Goal: Task Accomplishment & Management: Complete application form

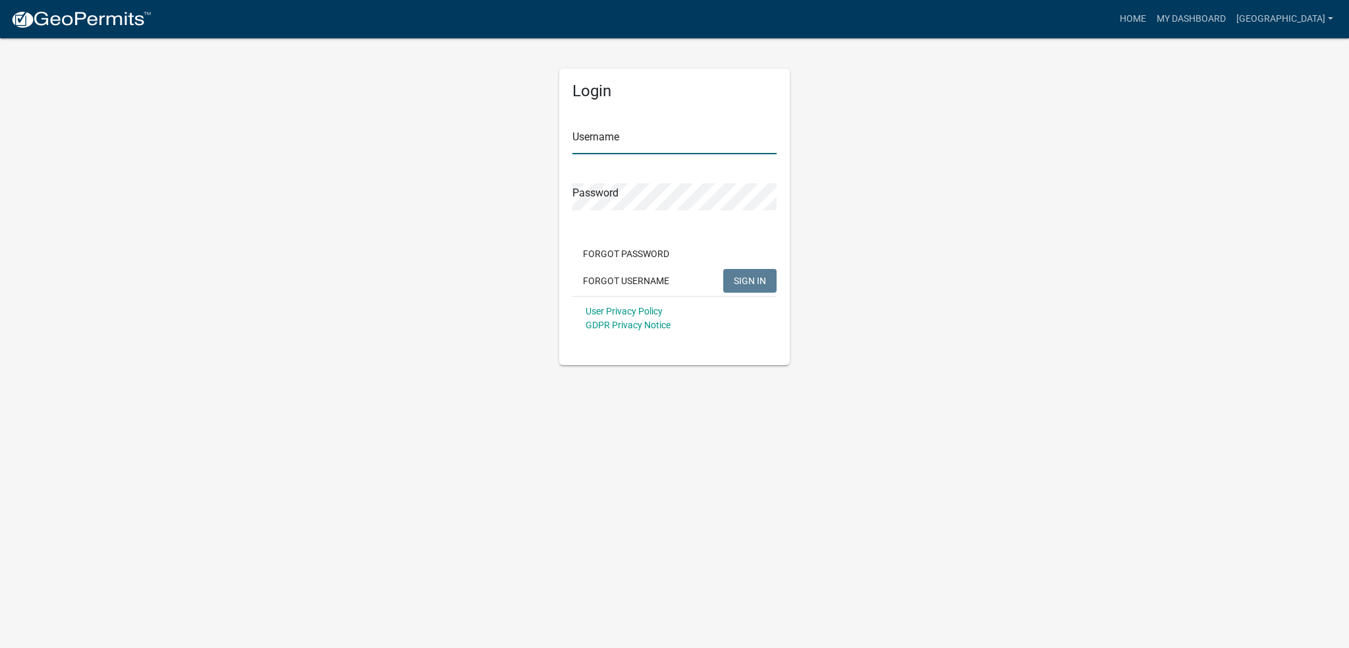
type input "[GEOGRAPHIC_DATA]"
click at [744, 278] on span "SIGN IN" at bounding box center [750, 280] width 32 height 11
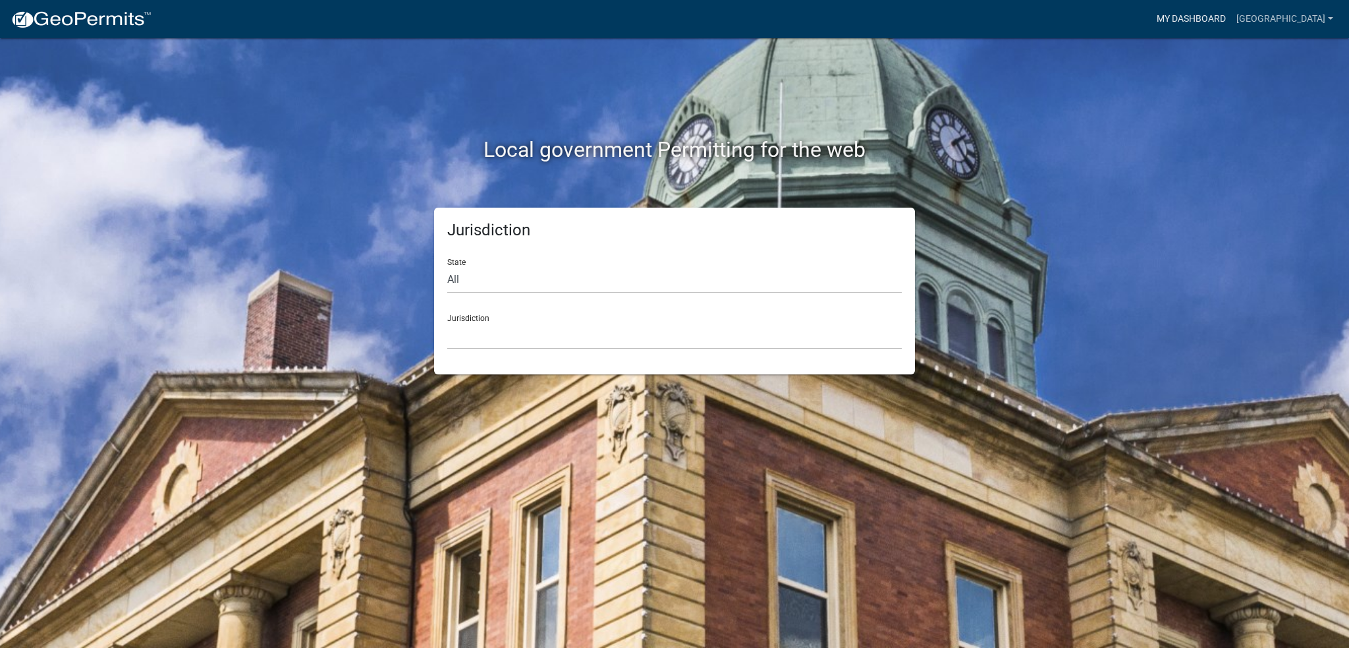
click at [1232, 10] on link "My Dashboard" at bounding box center [1192, 19] width 80 height 25
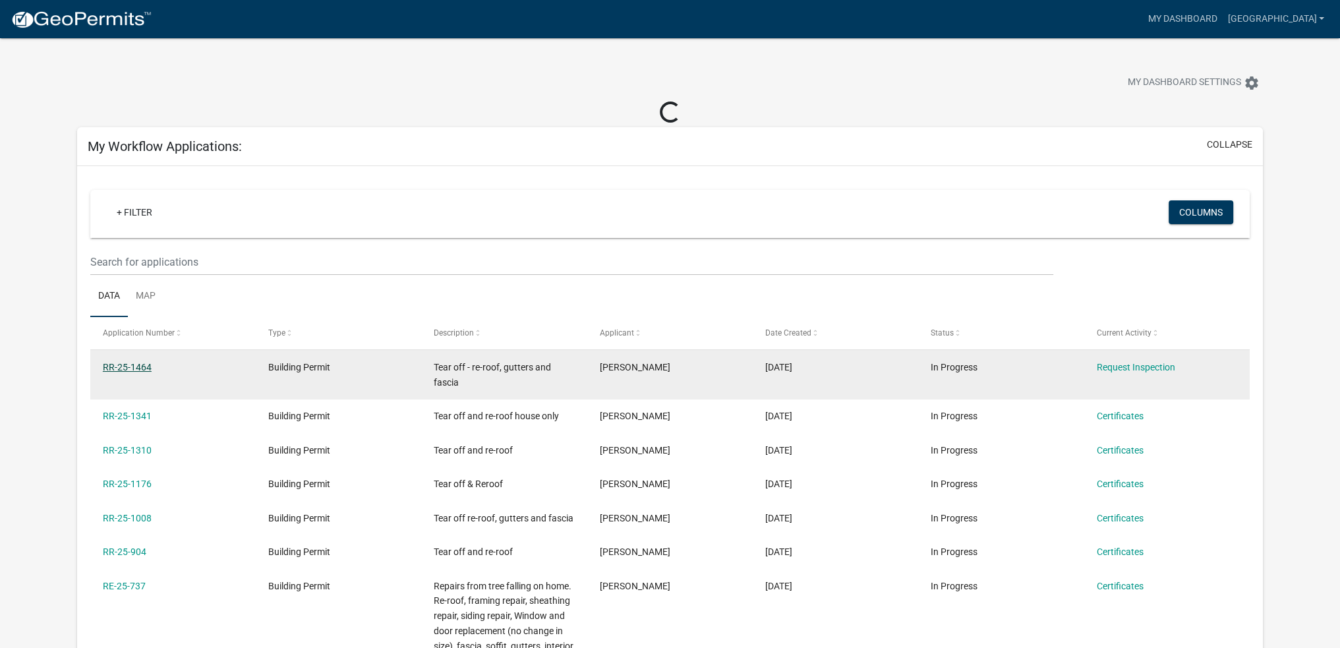
click at [127, 364] on link "RR-25-1464" at bounding box center [127, 367] width 49 height 11
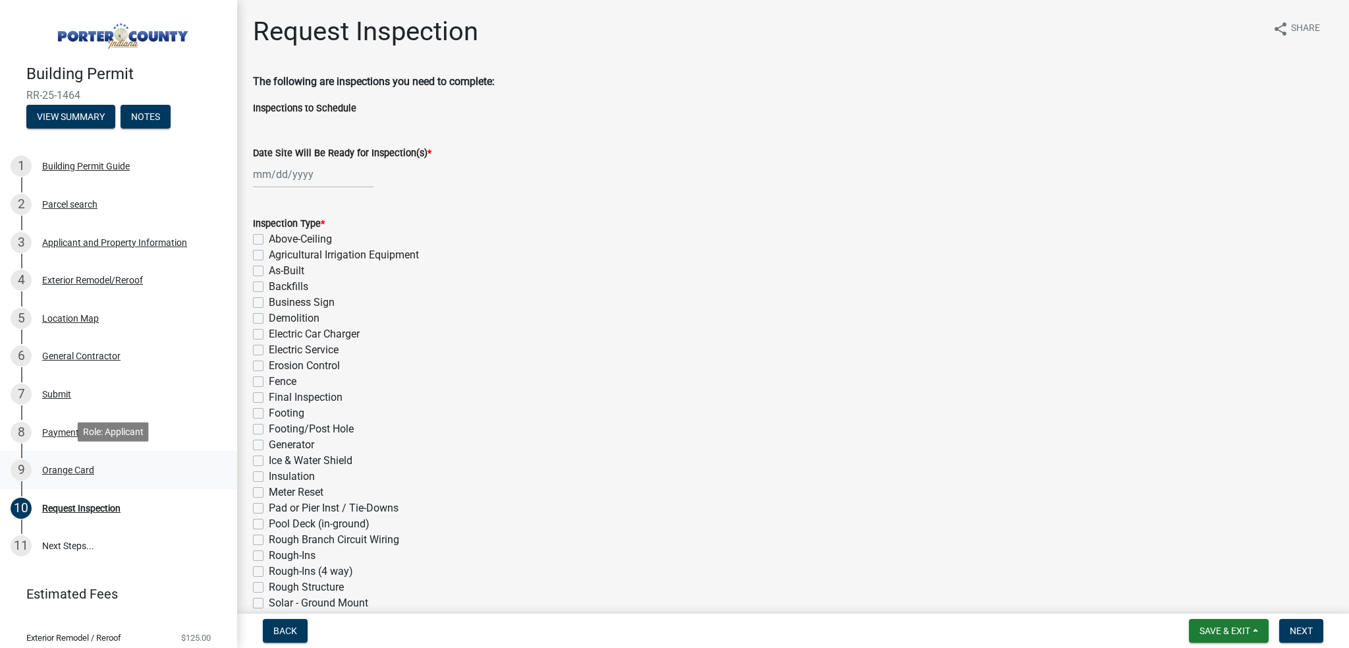
click at [72, 468] on div "Orange Card" at bounding box center [68, 469] width 52 height 9
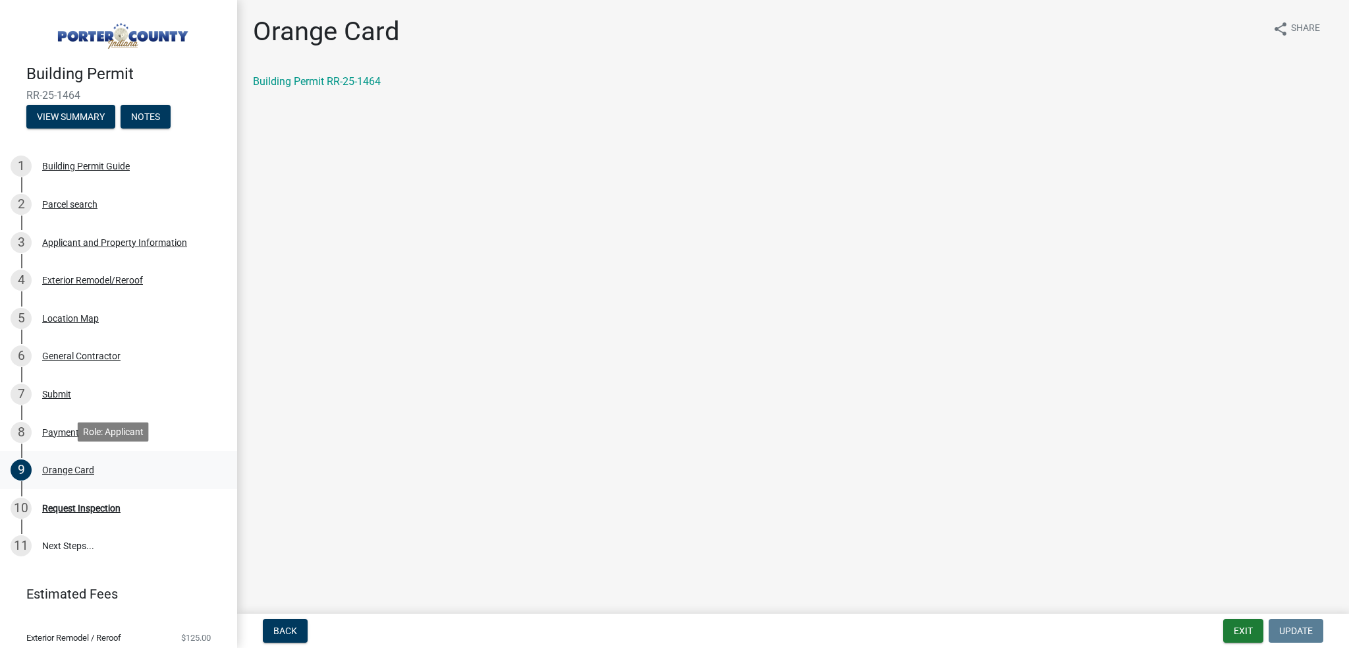
click at [47, 466] on div "Orange Card" at bounding box center [68, 469] width 52 height 9
click at [321, 80] on link "Building Permit RR-25-1464" at bounding box center [317, 81] width 128 height 13
click at [86, 507] on div "Request Inspection" at bounding box center [81, 507] width 78 height 9
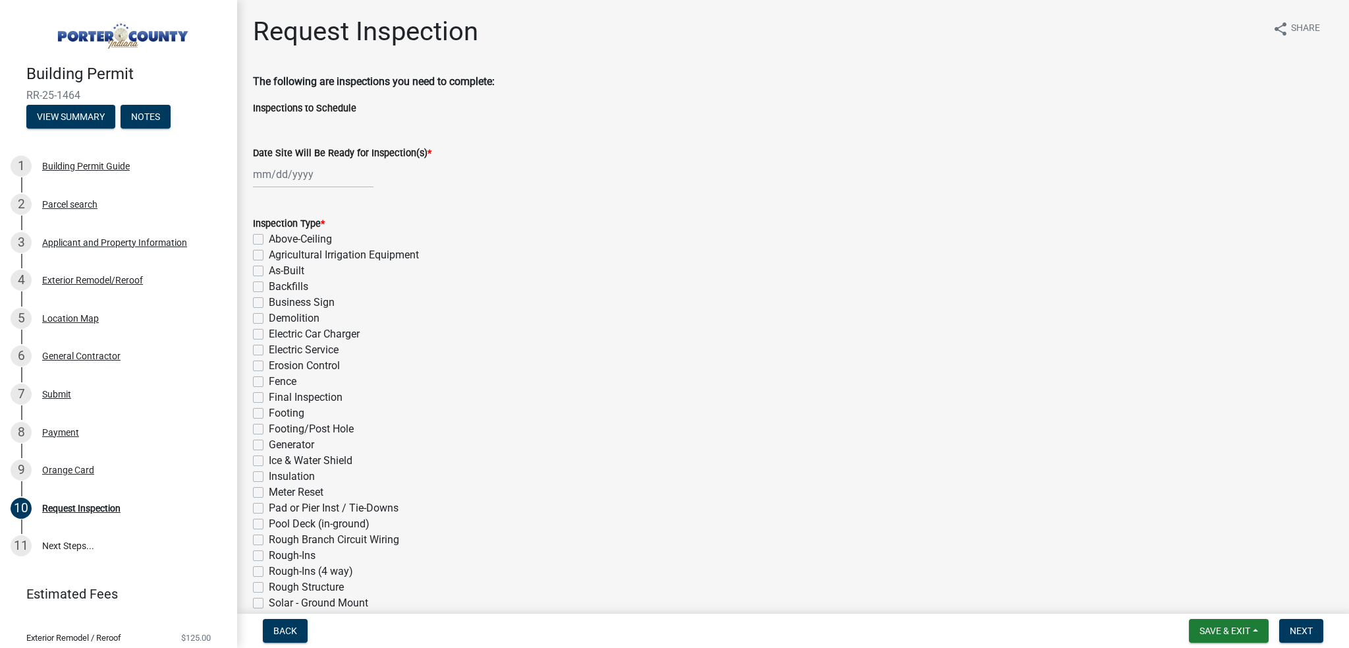
click at [266, 176] on div at bounding box center [313, 174] width 121 height 27
select select "8"
select select "2025"
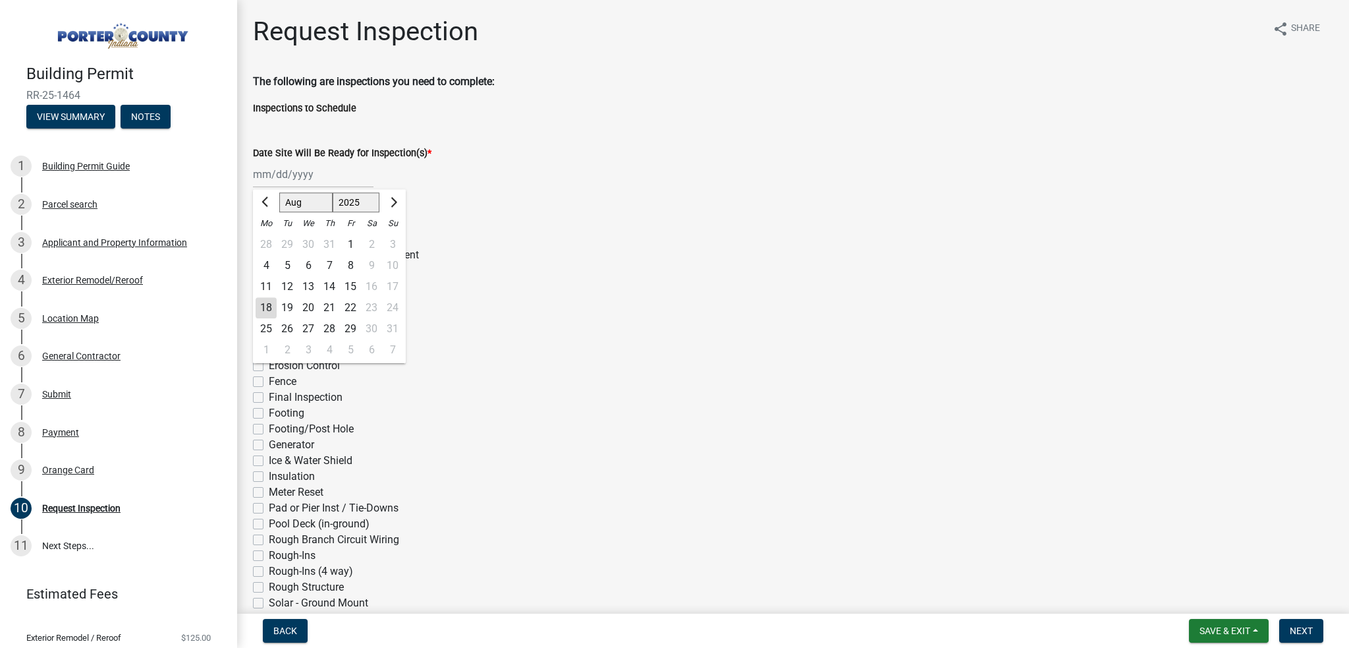
click at [266, 306] on div "18" at bounding box center [266, 307] width 21 height 21
type input "[DATE]"
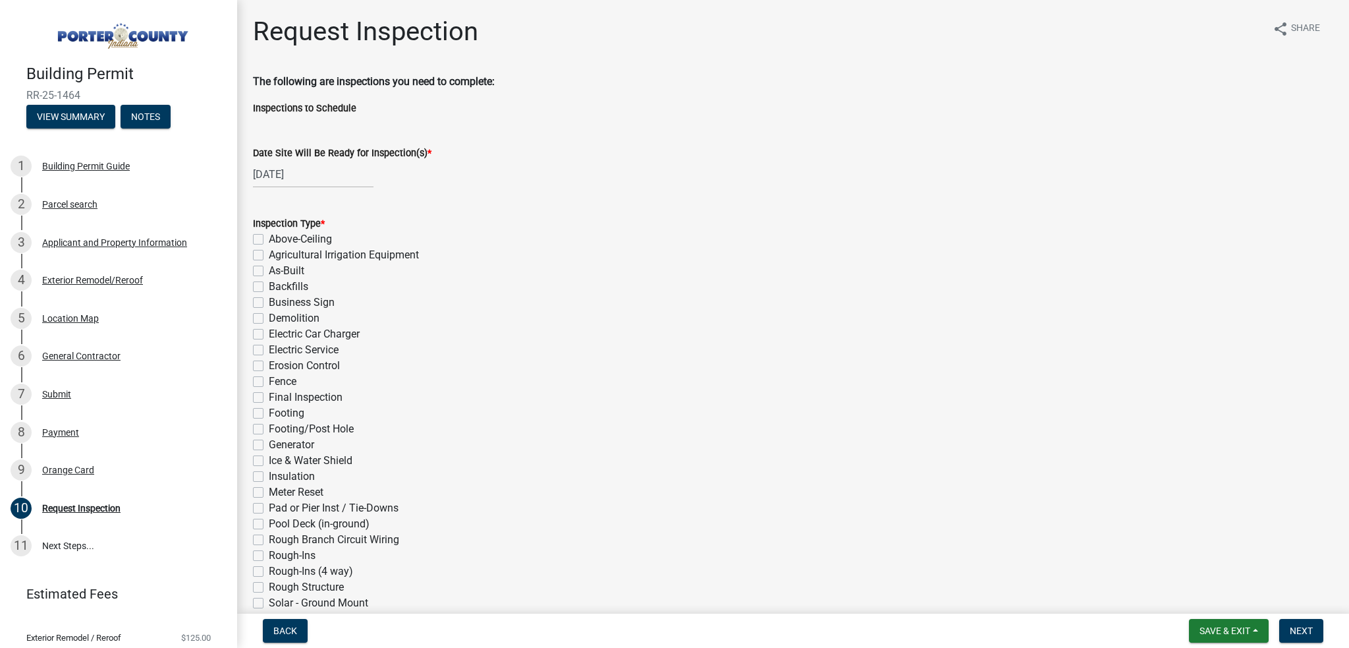
click at [269, 461] on label "Ice & Water Shield" at bounding box center [311, 461] width 84 height 16
click at [269, 461] on input "Ice & Water Shield" at bounding box center [273, 457] width 9 height 9
checkbox input "true"
checkbox input "false"
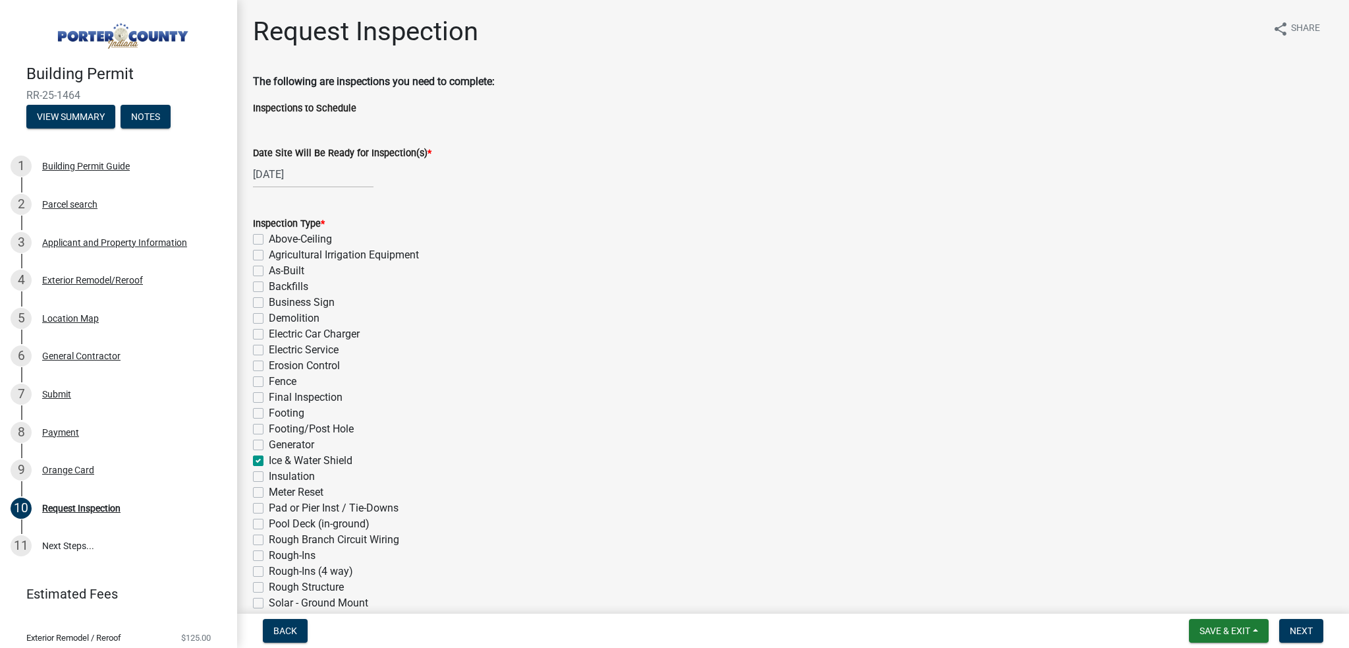
checkbox input "false"
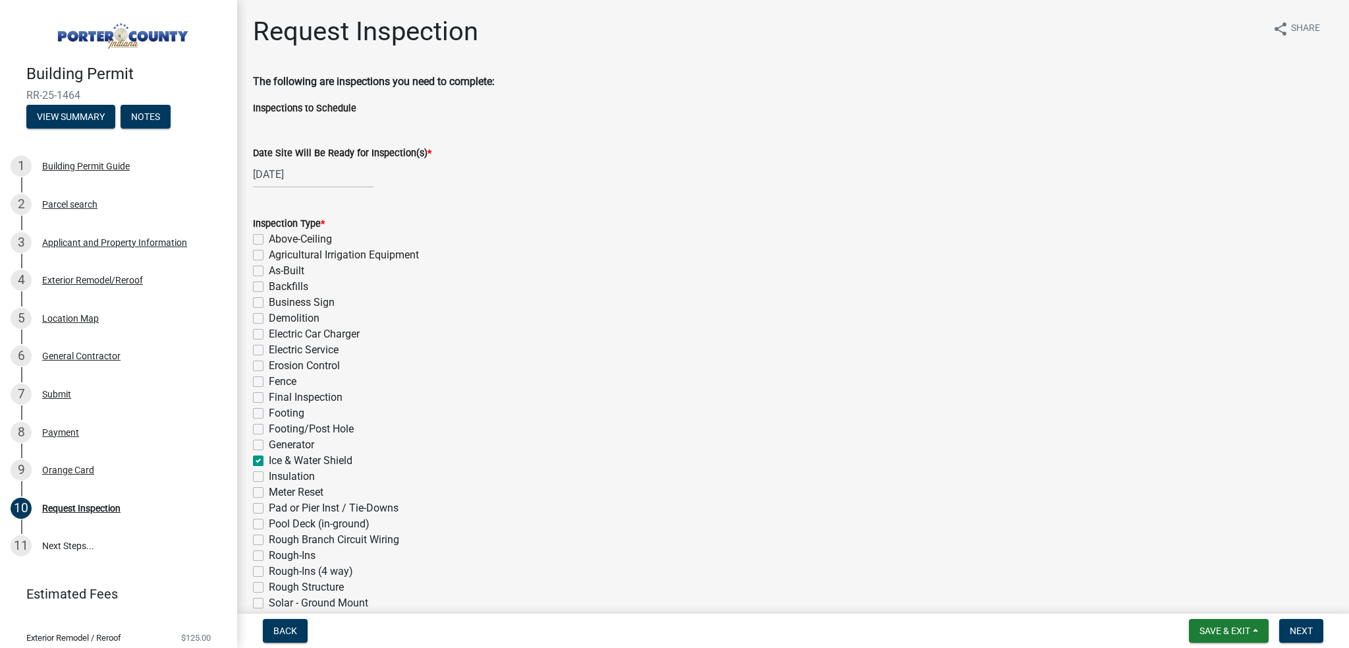
checkbox input "false"
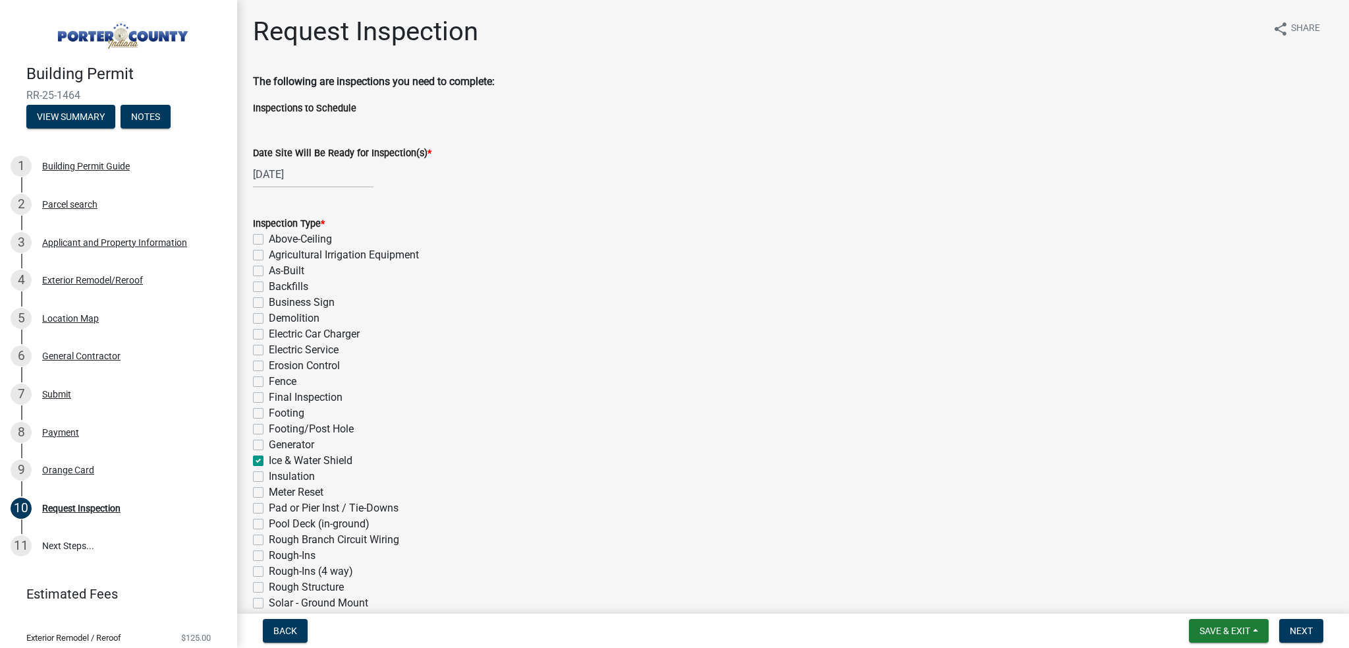
checkbox input "false"
checkbox input "true"
checkbox input "false"
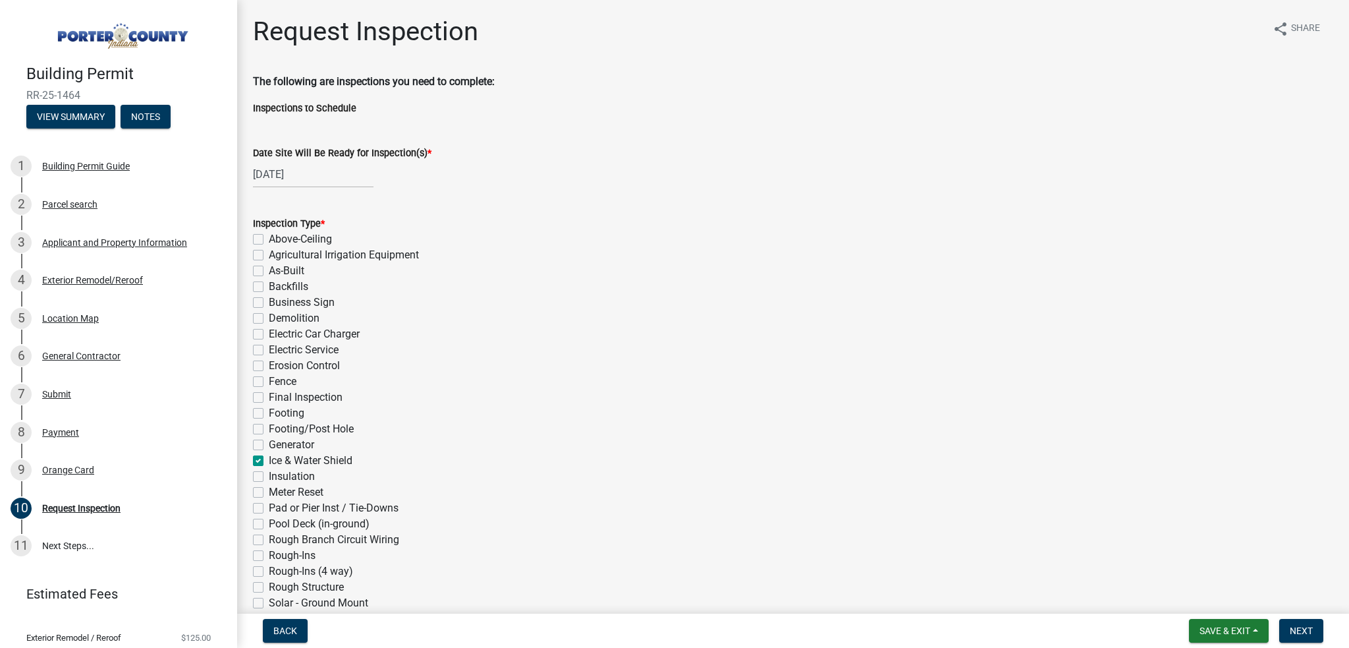
checkbox input "false"
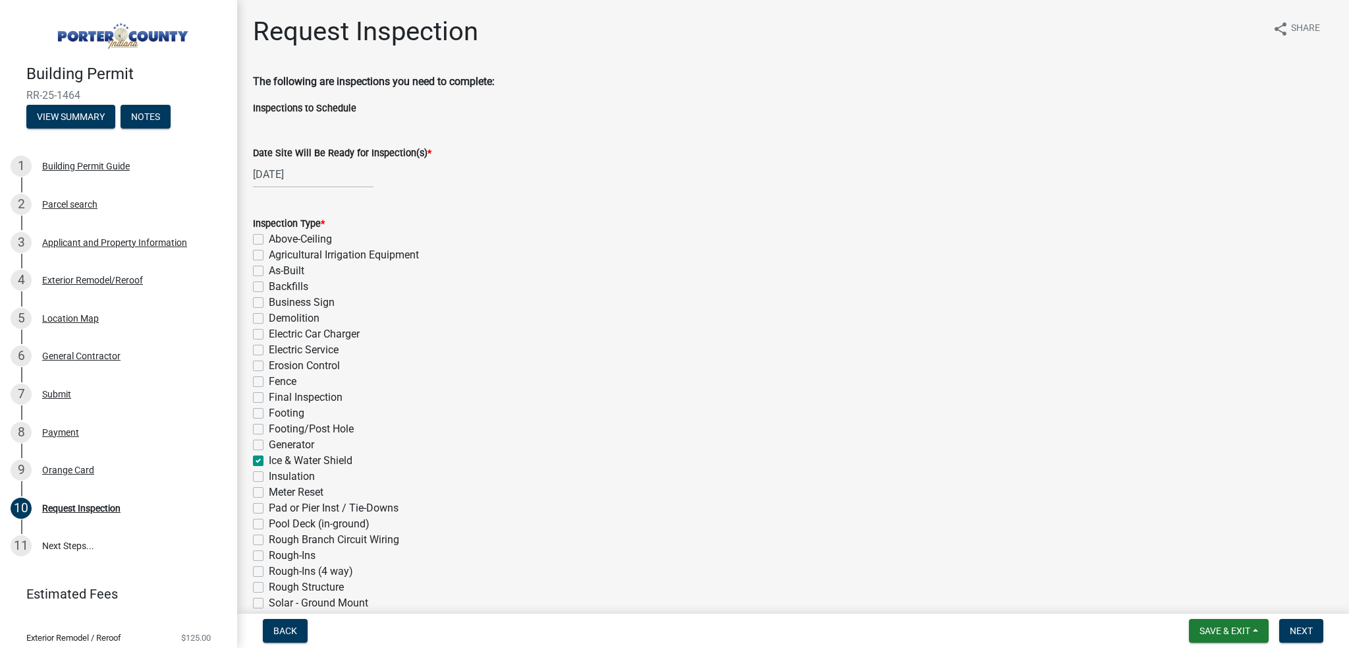
checkbox input "false"
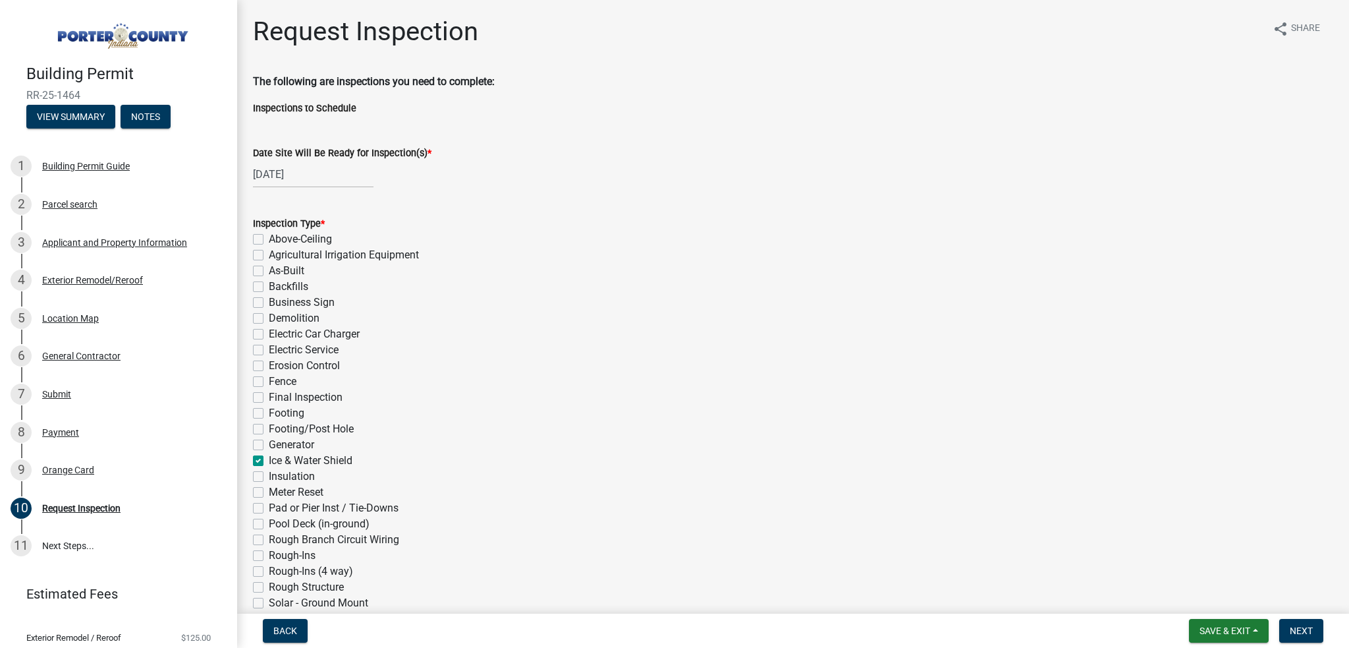
checkbox input "false"
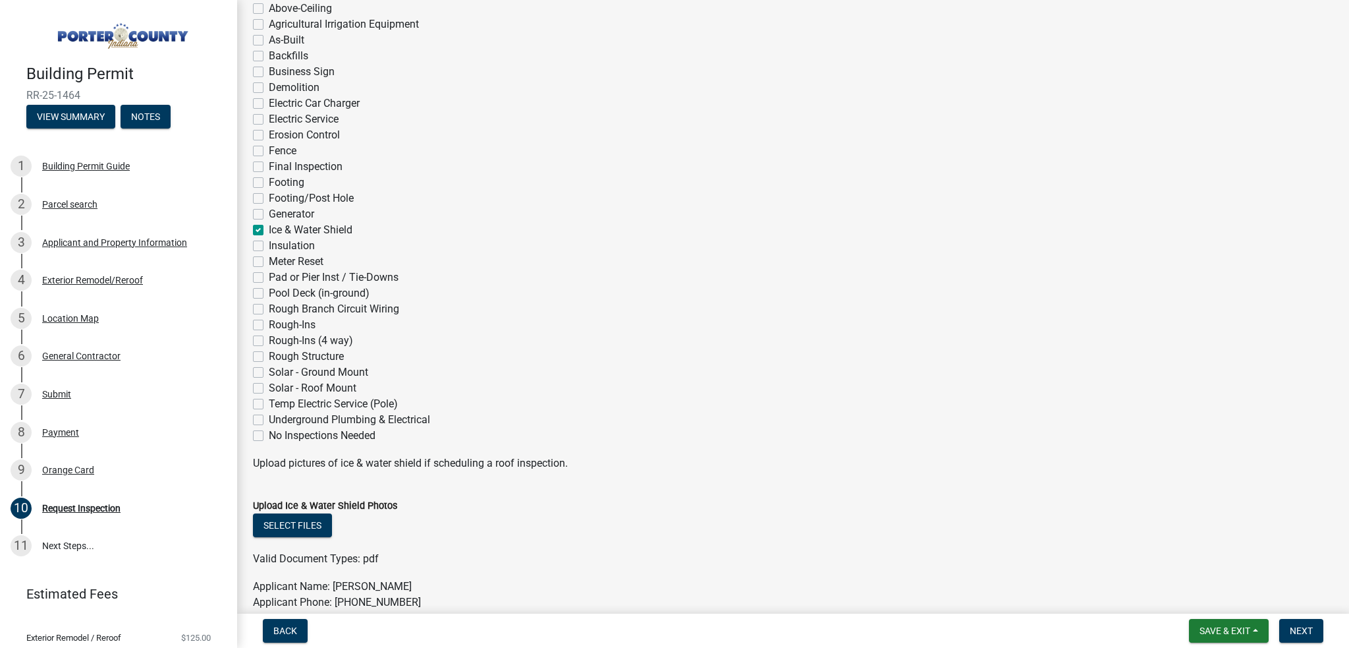
scroll to position [264, 0]
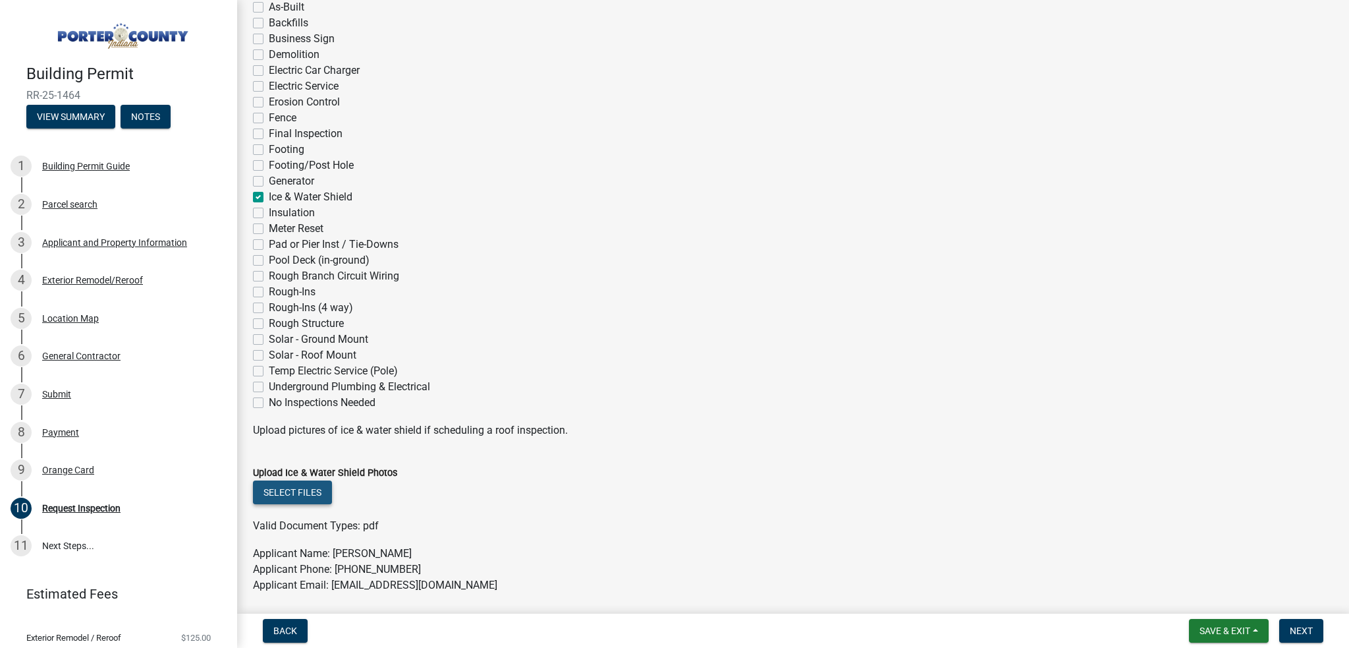
click at [308, 490] on button "Select files" at bounding box center [292, 492] width 79 height 24
click at [306, 492] on button "Select files" at bounding box center [292, 492] width 79 height 24
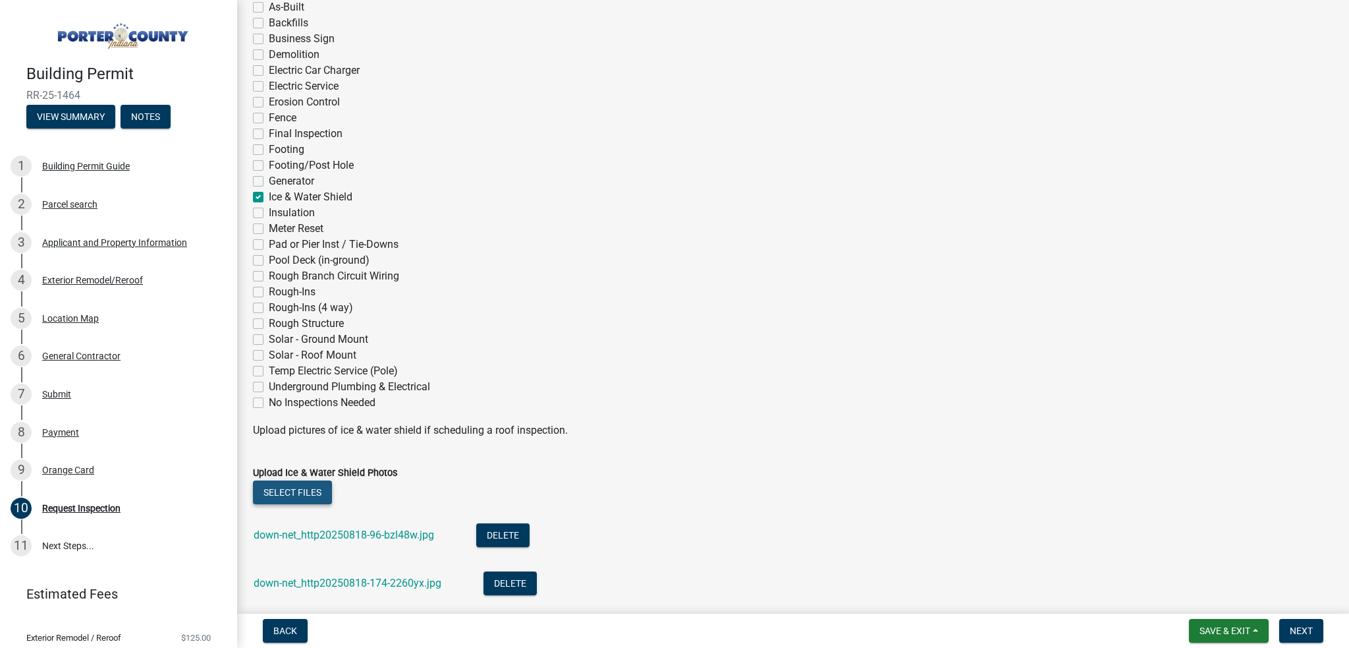
click at [312, 497] on button "Select files" at bounding box center [292, 492] width 79 height 24
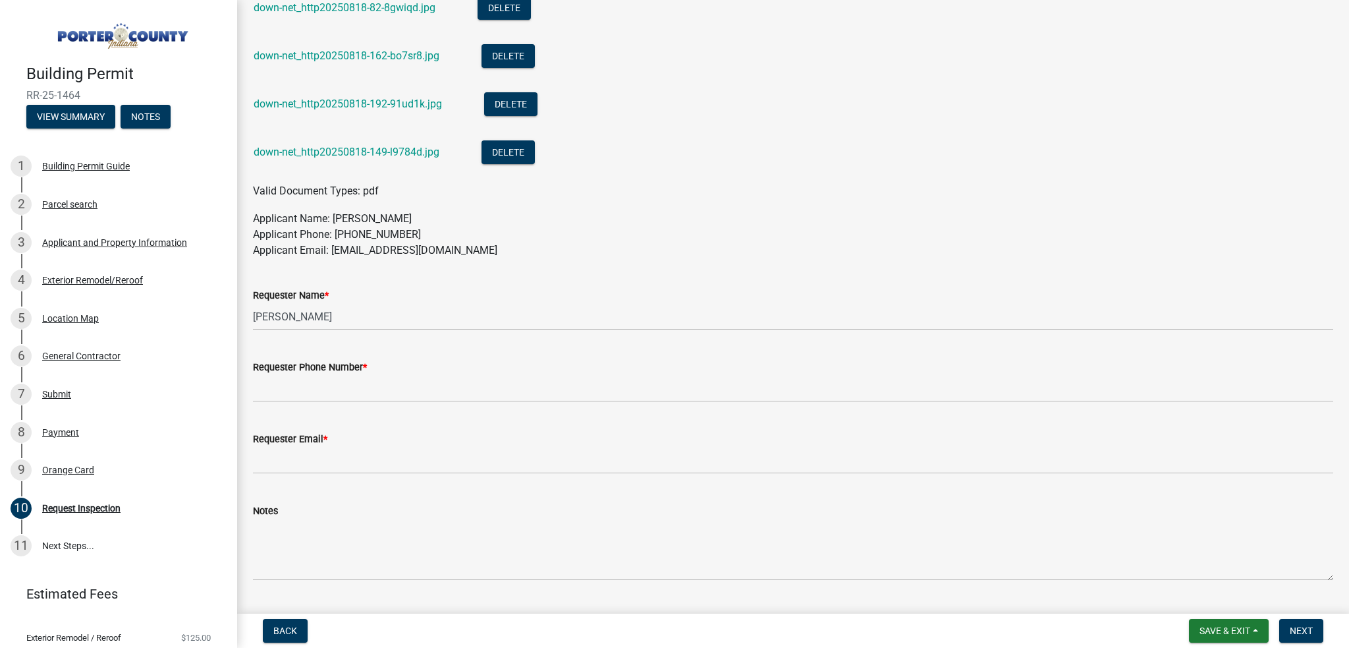
scroll to position [1054, 0]
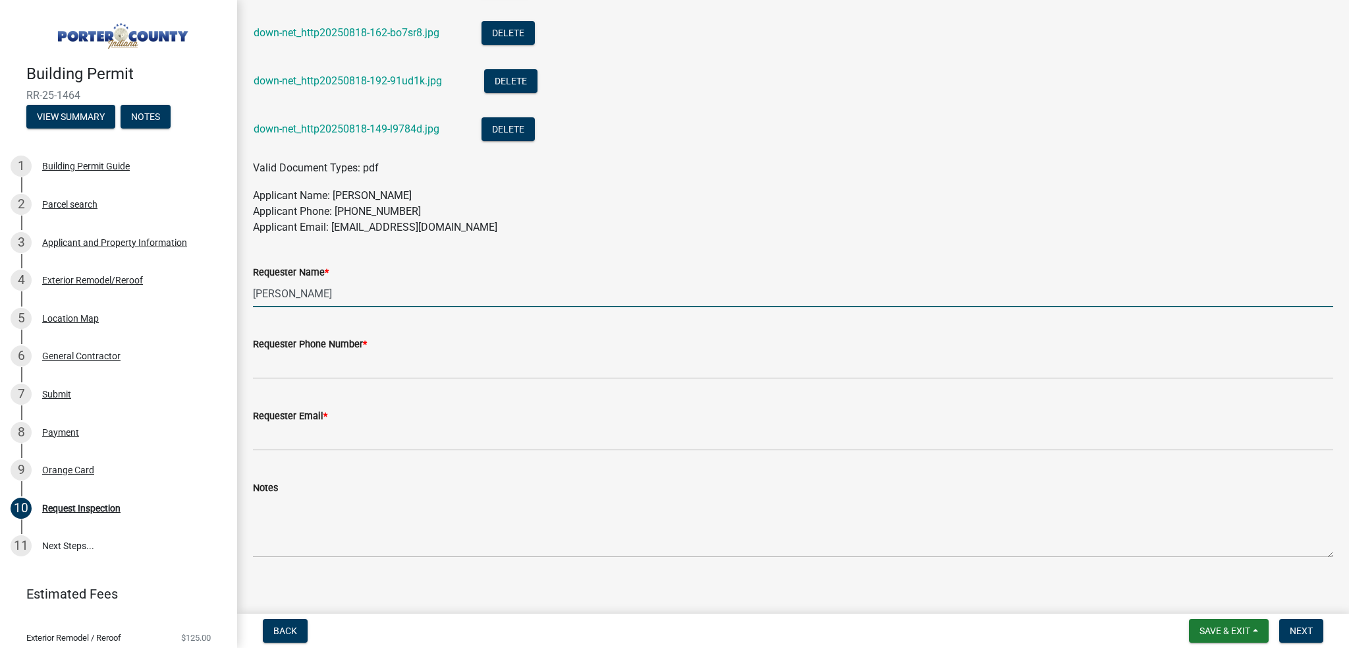
drag, startPoint x: 334, startPoint y: 291, endPoint x: 232, endPoint y: 300, distance: 102.5
click at [232, 300] on div "Building Permit RR-25-1464 View Summary Notes 1 Building Permit Guide 2 Parcel …" at bounding box center [674, 324] width 1349 height 648
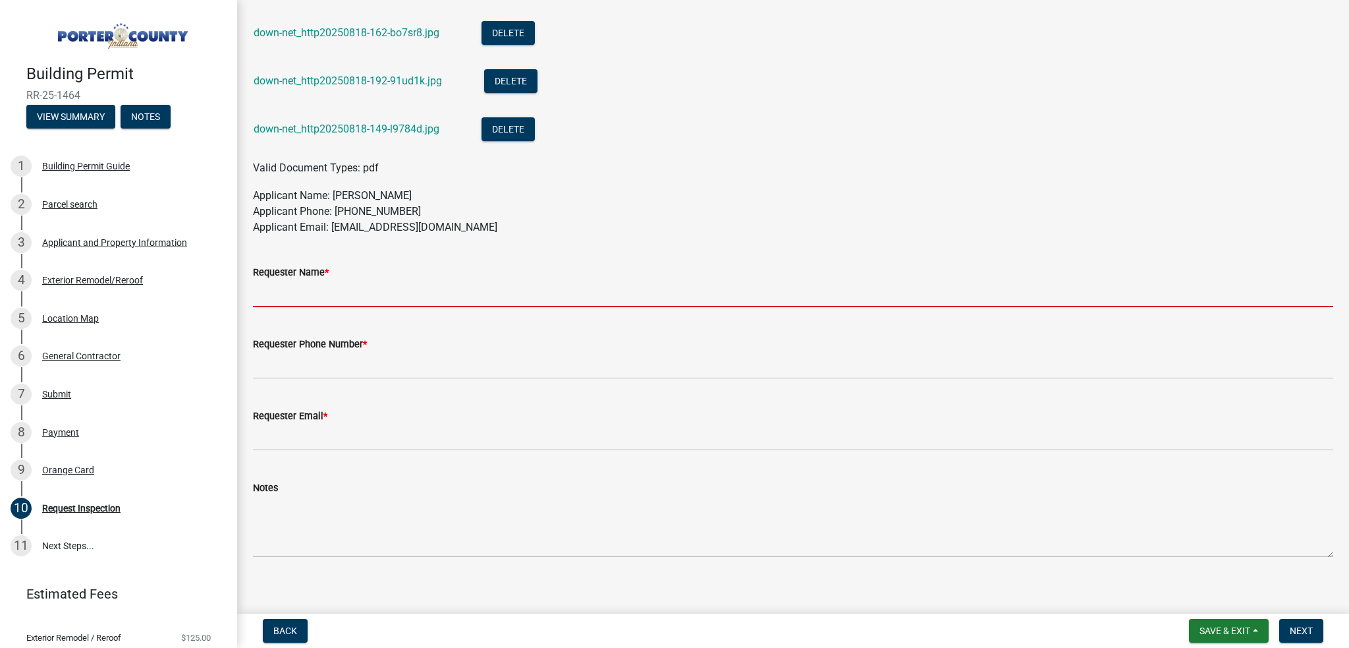
click at [302, 293] on input "Requester Name *" at bounding box center [793, 293] width 1081 height 27
type input "[PERSON_NAME]"
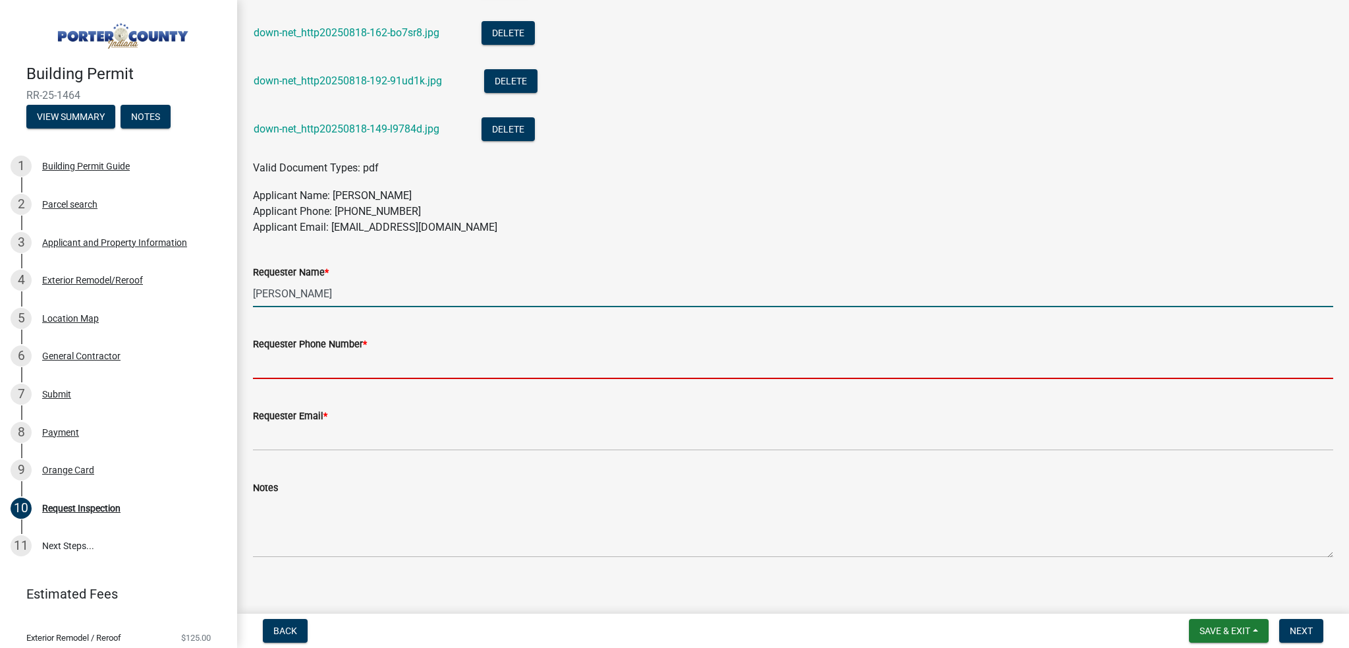
click at [313, 356] on input "Requester Phone Number *" at bounding box center [793, 365] width 1081 height 27
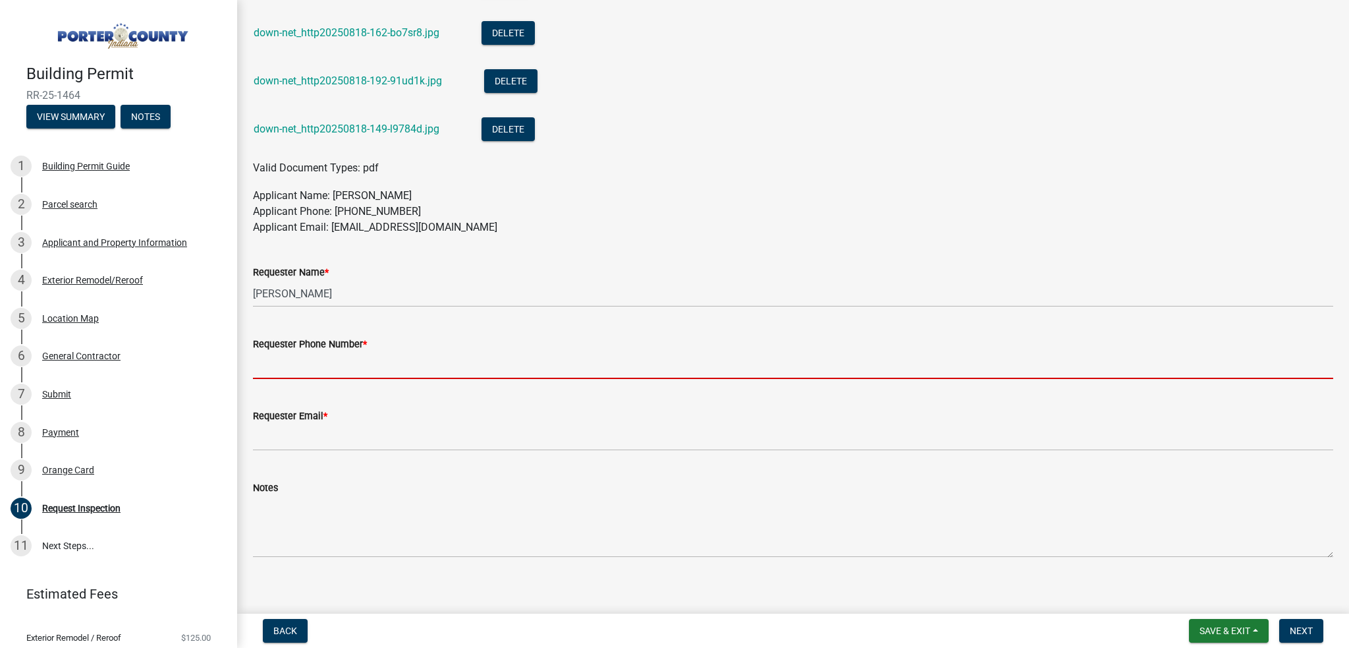
type input "2192527283"
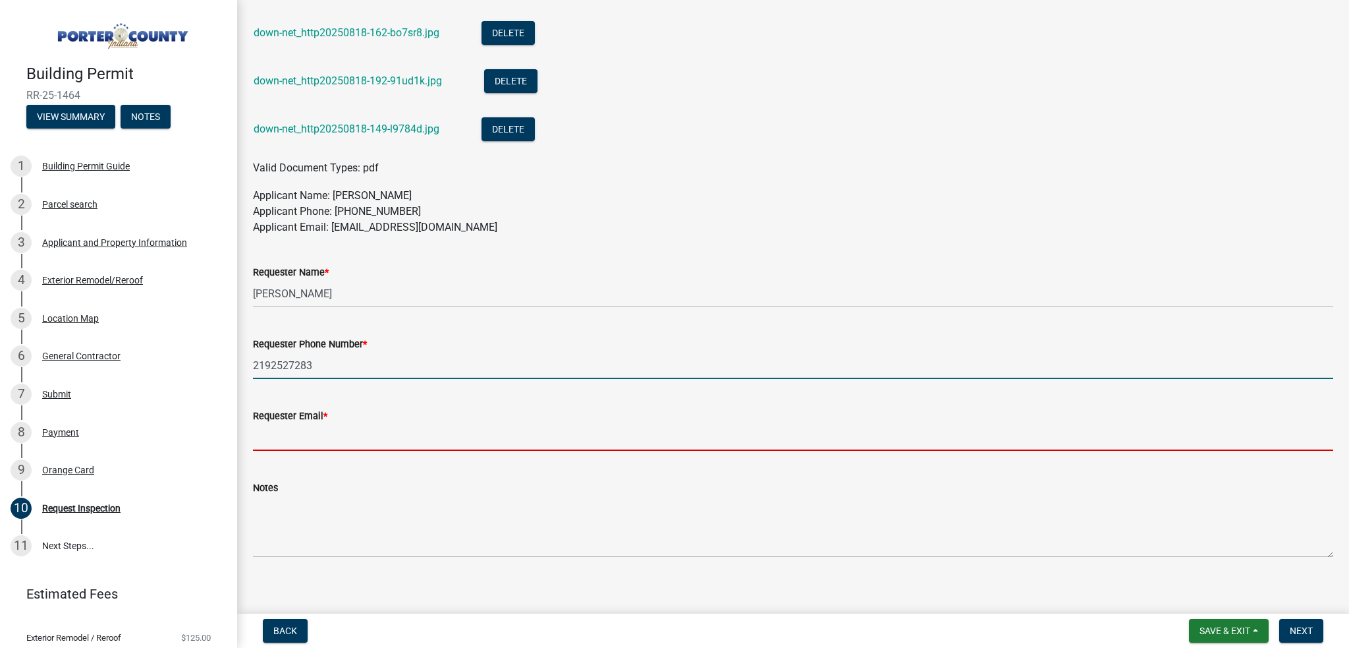
click at [314, 436] on input "Requester Email *" at bounding box center [793, 437] width 1081 height 27
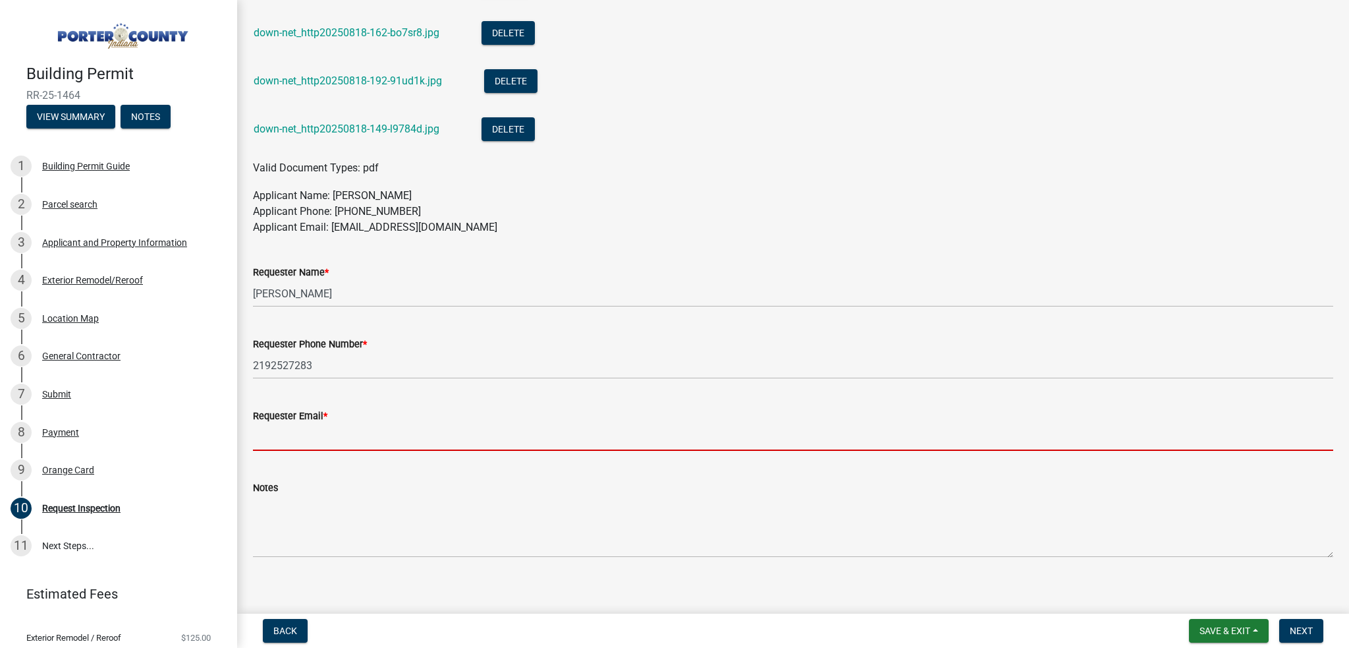
type input "[EMAIL_ADDRESS][DOMAIN_NAME]"
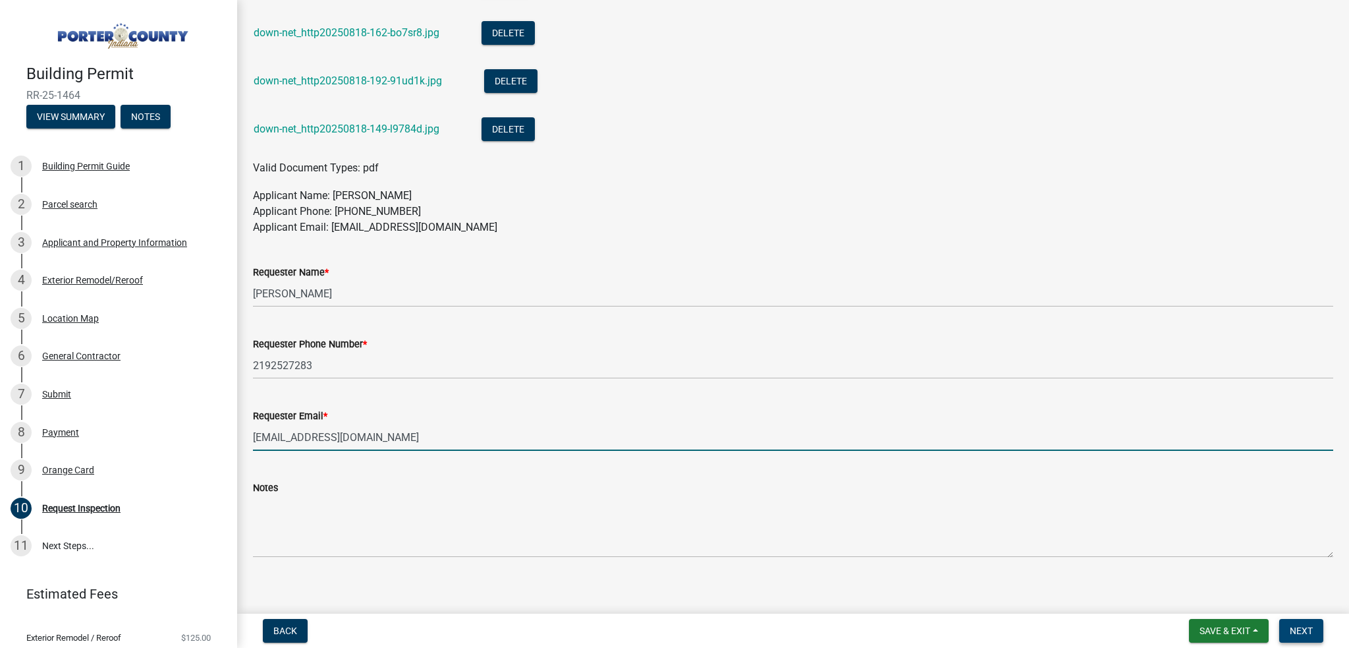
click at [1299, 633] on span "Next" at bounding box center [1301, 630] width 23 height 11
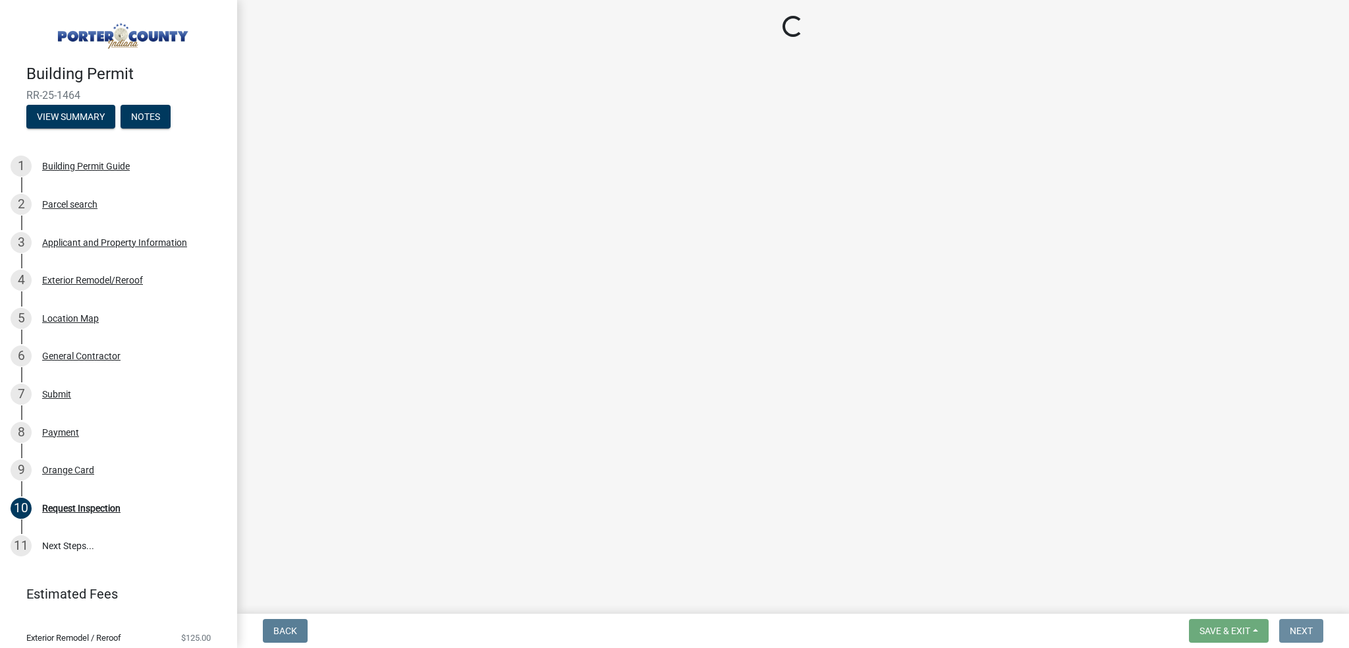
scroll to position [0, 0]
